Goal: Find specific page/section: Find specific page/section

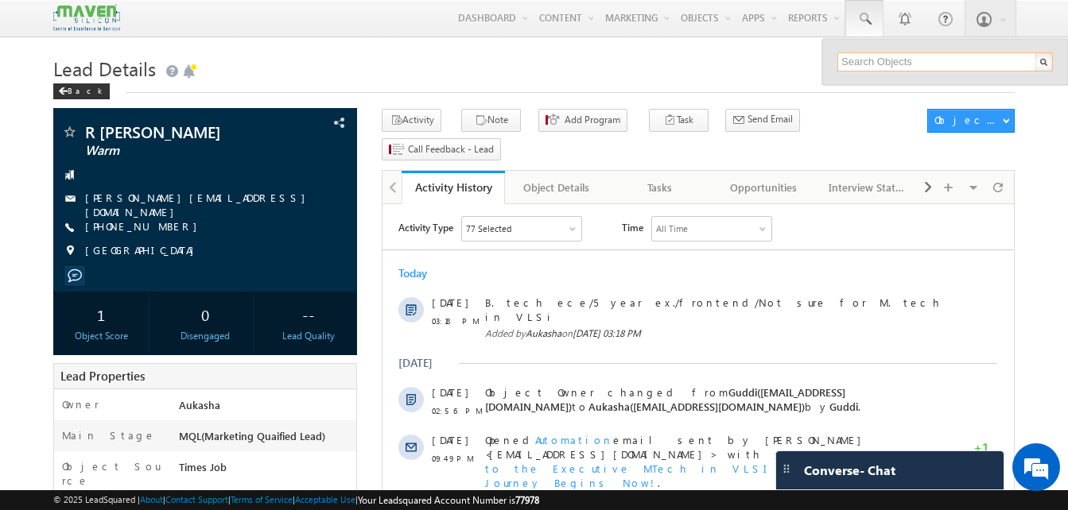
click at [889, 64] on input "text" at bounding box center [944, 61] width 215 height 19
paste input "9489152001"
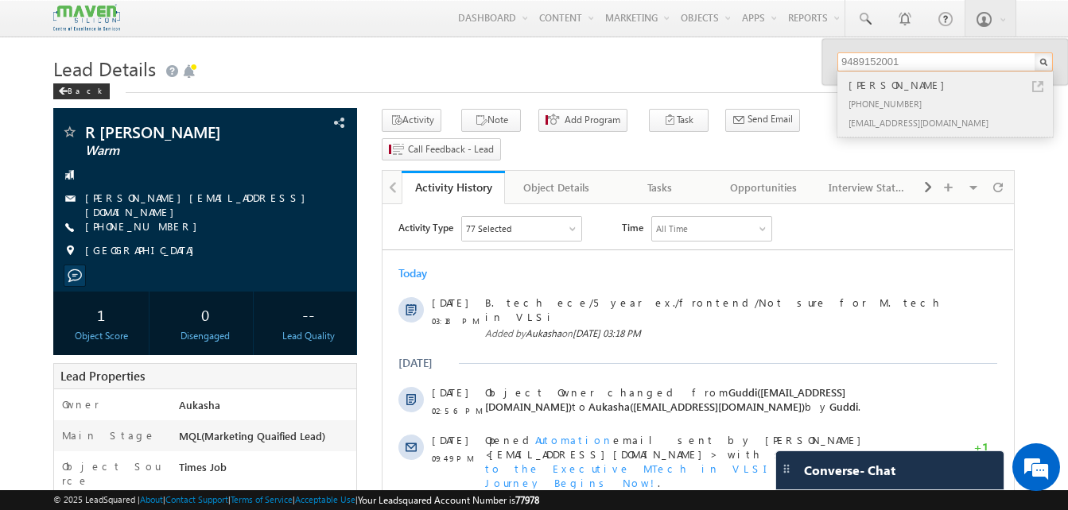
type input "9489152001"
click at [1035, 87] on link at bounding box center [1037, 86] width 11 height 11
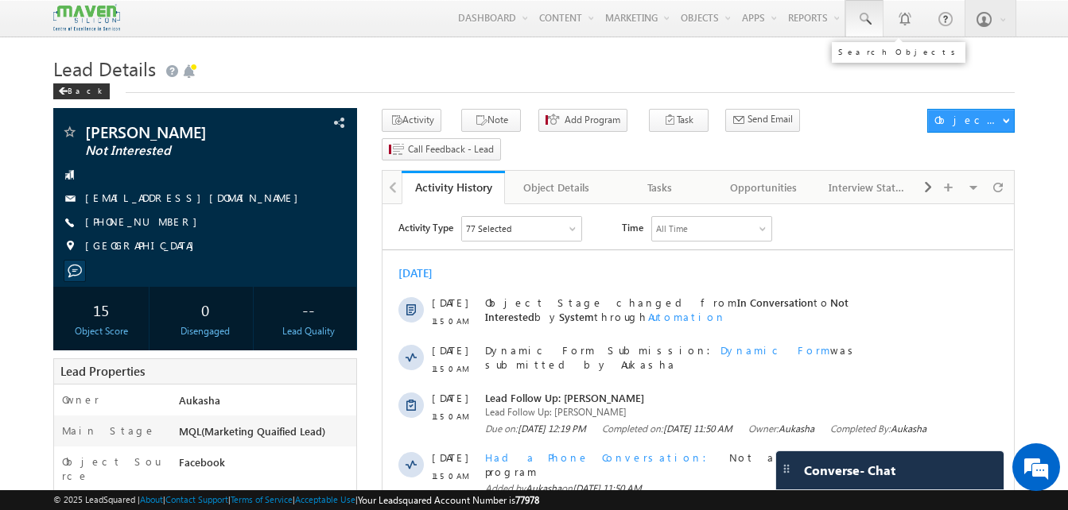
click at [860, 22] on span at bounding box center [864, 19] width 16 height 16
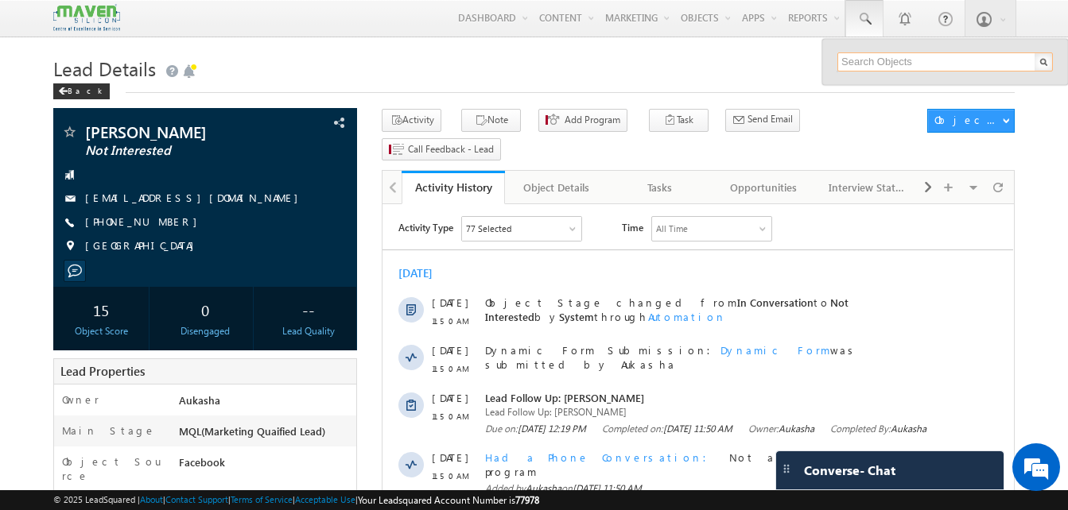
paste input "8555928899"
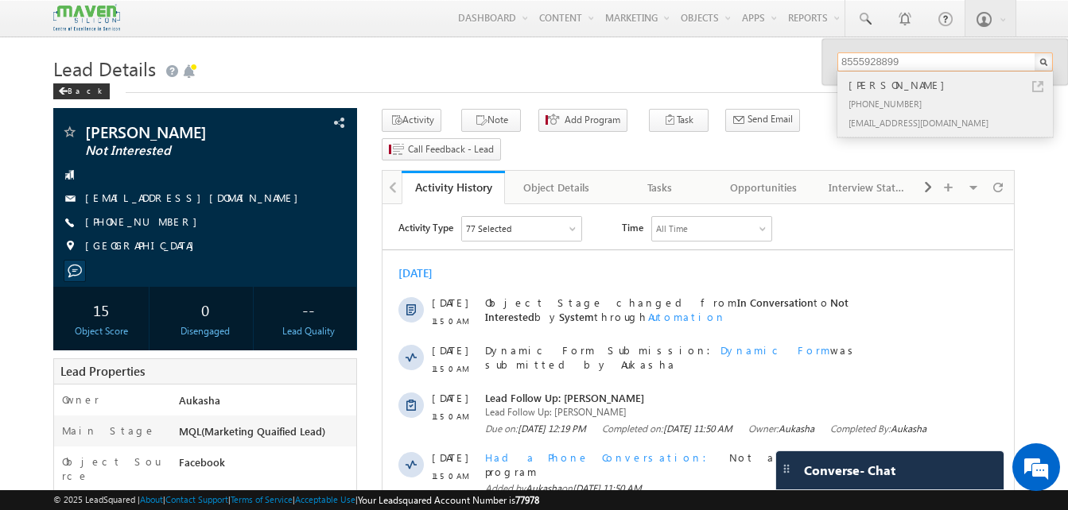
type input "8555928899"
click at [987, 85] on div "Harikumar" at bounding box center [951, 84] width 213 height 17
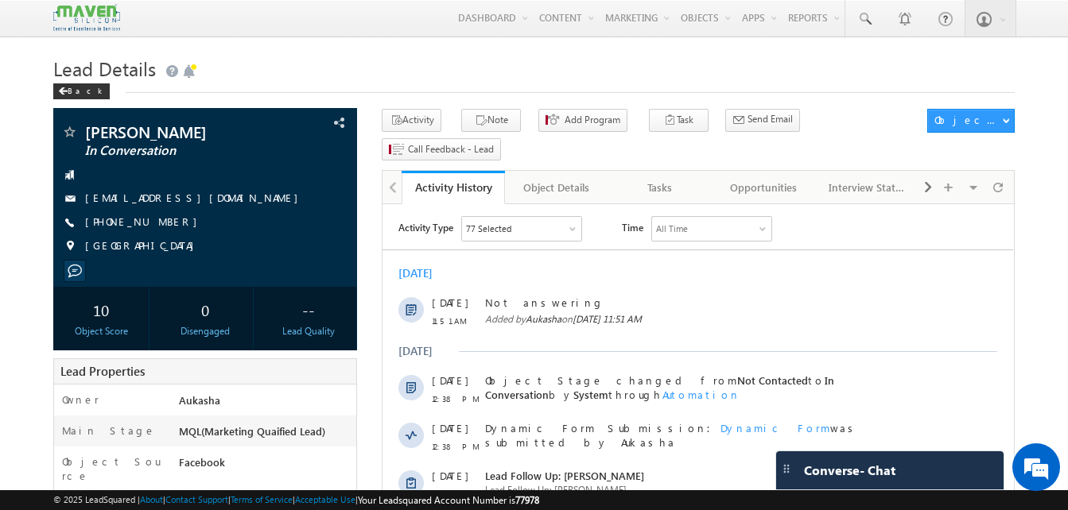
click at [420, 69] on h1 "Lead Details" at bounding box center [533, 67] width 961 height 31
